Goal: Find specific page/section: Find specific page/section

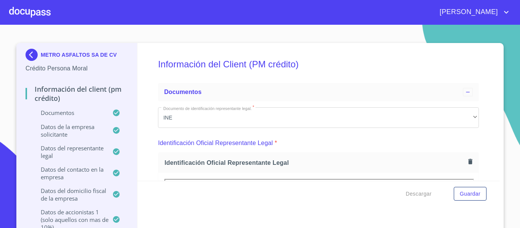
scroll to position [410, 0]
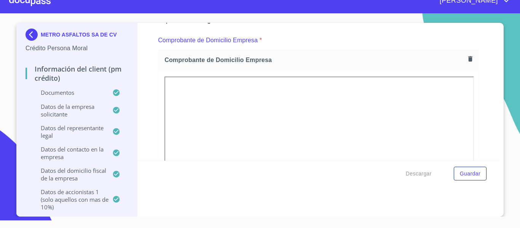
click at [27, 35] on img at bounding box center [32, 35] width 15 height 12
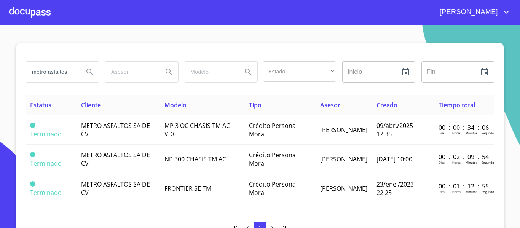
click at [66, 71] on input "metro asfaltos" at bounding box center [52, 72] width 52 height 21
type input "m"
type input "arrendamiento productivo"
click at [86, 73] on icon "Search" at bounding box center [89, 71] width 6 height 6
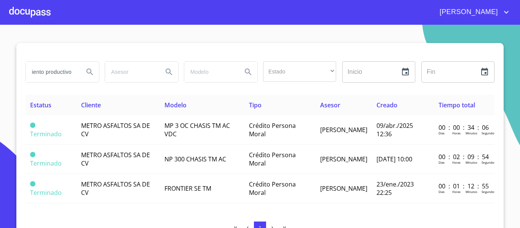
scroll to position [0, 0]
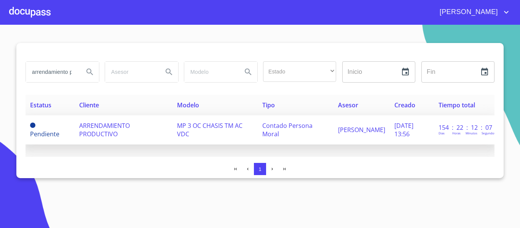
click at [338, 134] on span "[PERSON_NAME]" at bounding box center [361, 130] width 47 height 8
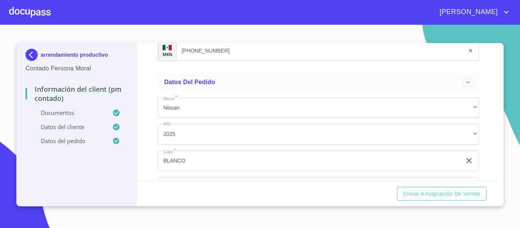
scroll to position [1928, 0]
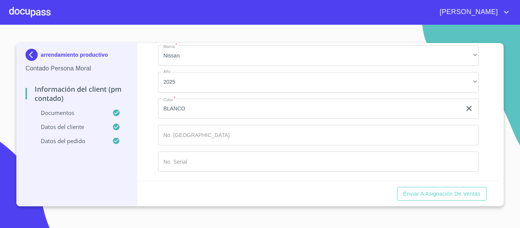
click at [29, 56] on img at bounding box center [32, 55] width 15 height 12
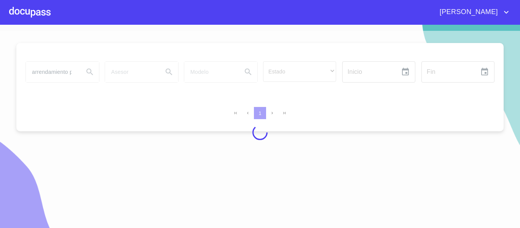
click at [33, 14] on div at bounding box center [29, 12] width 41 height 24
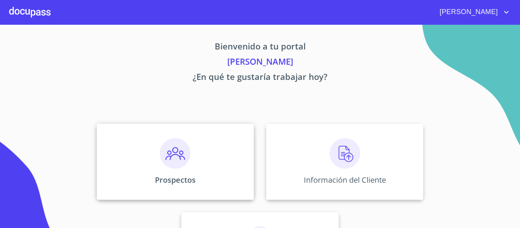
click at [170, 175] on p "Prospectos" at bounding box center [175, 180] width 41 height 10
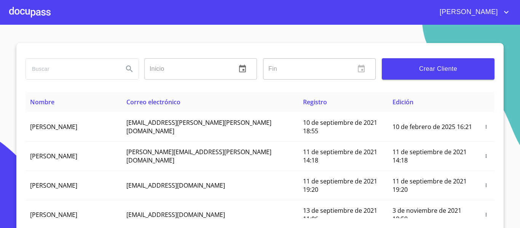
click at [91, 69] on input "search" at bounding box center [71, 69] width 91 height 21
type input "a"
type input "ARRENDAMIENTO PRODUCTIVO"
click at [126, 70] on icon "Search" at bounding box center [129, 68] width 6 height 6
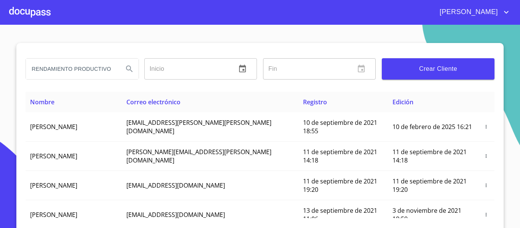
scroll to position [0, 0]
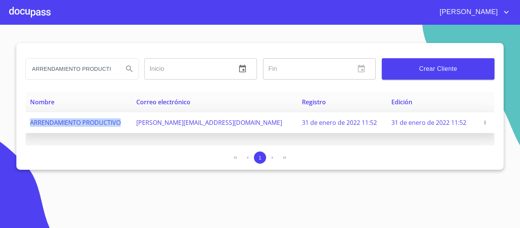
drag, startPoint x: 29, startPoint y: 121, endPoint x: 114, endPoint y: 129, distance: 85.5
click at [119, 129] on td "ARRENDAMIENTO PRODUCTIVO" at bounding box center [78, 122] width 106 height 21
copy span "ARRENDAMIENTO PRODUCTIVO"
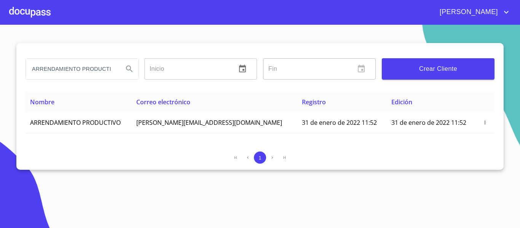
click at [35, 16] on div at bounding box center [29, 12] width 41 height 24
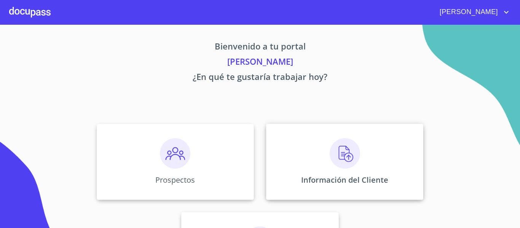
click at [287, 178] on div "Información del Cliente" at bounding box center [344, 162] width 157 height 76
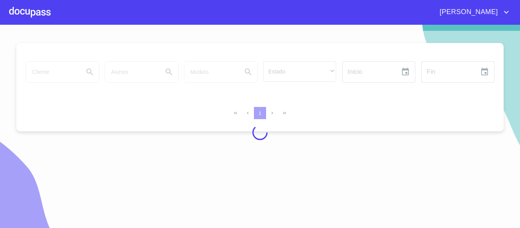
click at [61, 74] on div at bounding box center [260, 132] width 520 height 203
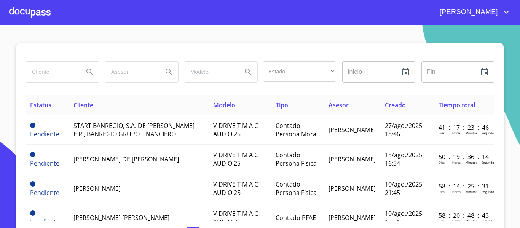
click at [61, 74] on input "search" at bounding box center [52, 72] width 52 height 21
paste input "ARRENDAMIENTO PRODUCTIVO"
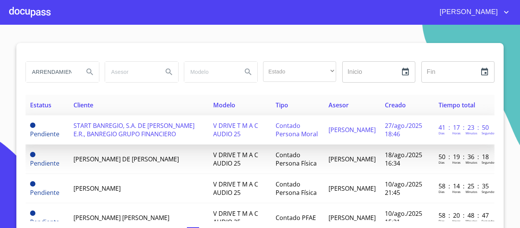
scroll to position [0, 48]
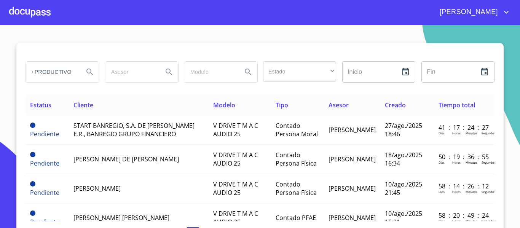
type input "ARRENDAMIENTO PRODUCTIVO"
click at [86, 73] on icon "Search" at bounding box center [89, 71] width 6 height 6
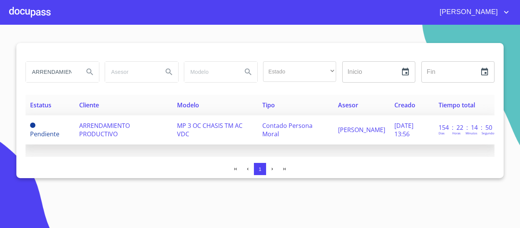
click at [249, 138] on td "MP 3 OC CHASIS TM AC VDC" at bounding box center [215, 129] width 86 height 29
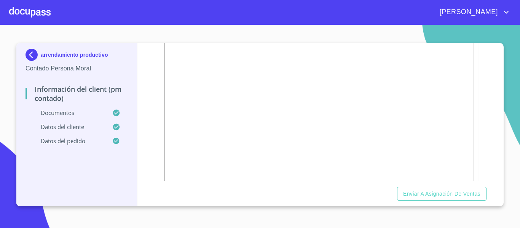
scroll to position [1111, 0]
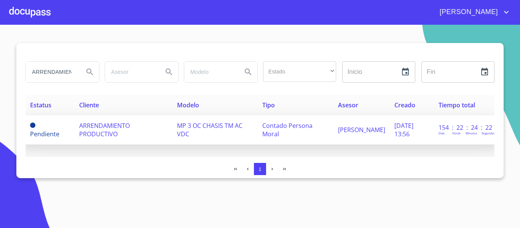
click at [139, 132] on td "ARRENDAMIENTO PRODUCTIVO" at bounding box center [124, 129] width 98 height 29
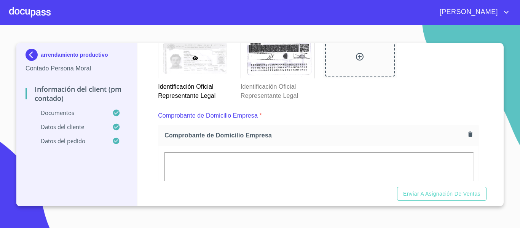
scroll to position [188, 0]
